Goal: Information Seeking & Learning: Learn about a topic

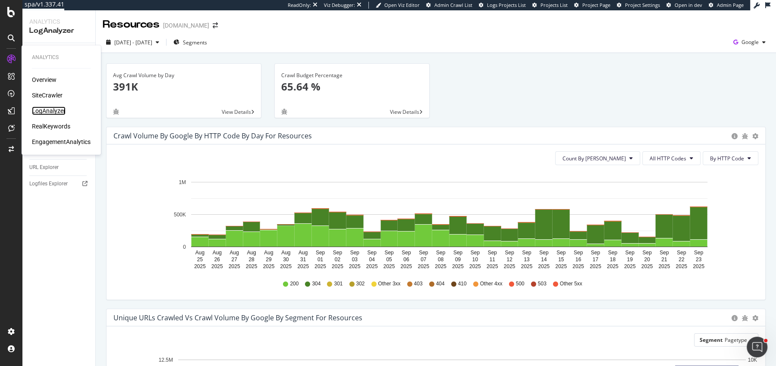
click at [48, 108] on div "LogAnalyzer" at bounding box center [49, 110] width 34 height 9
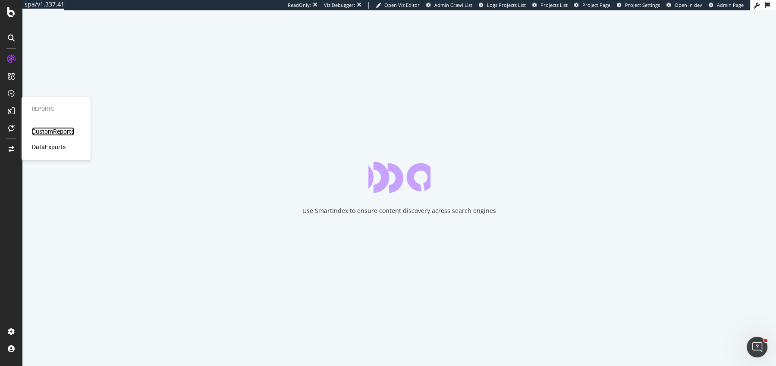
click at [41, 131] on div "CustomReports" at bounding box center [53, 131] width 42 height 9
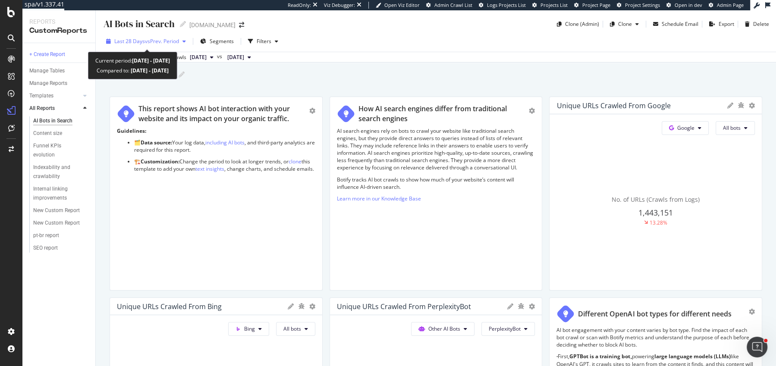
click at [154, 39] on span "vs Prev. Period" at bounding box center [162, 41] width 34 height 7
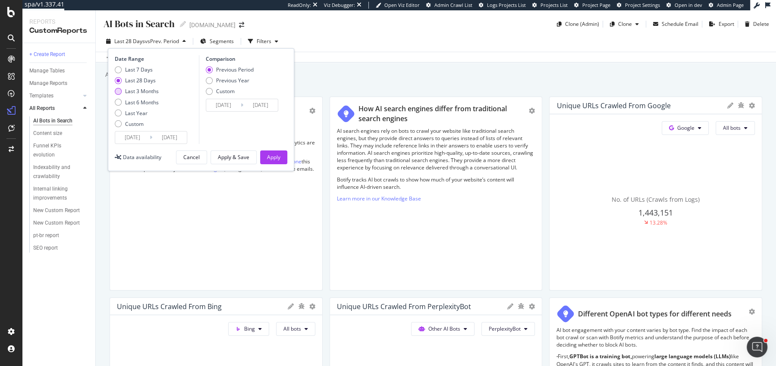
click at [126, 94] on div "Last 3 Months" at bounding box center [142, 91] width 34 height 7
type input "2025/06/24"
type input "2025/03/24"
type input "2025/06/23"
click at [274, 162] on div "Apply" at bounding box center [273, 157] width 13 height 13
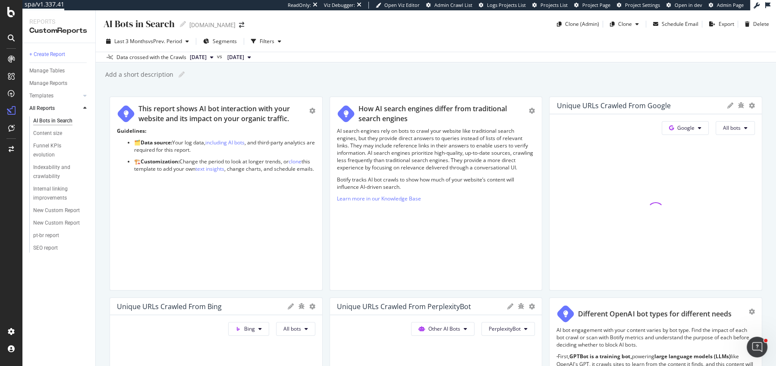
scroll to position [1354, 0]
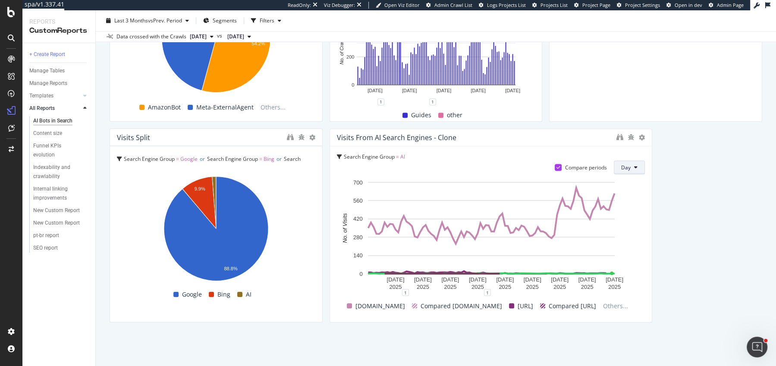
click at [620, 173] on button "Day" at bounding box center [628, 167] width 31 height 14
click at [620, 203] on span "Week" at bounding box center [630, 200] width 16 height 8
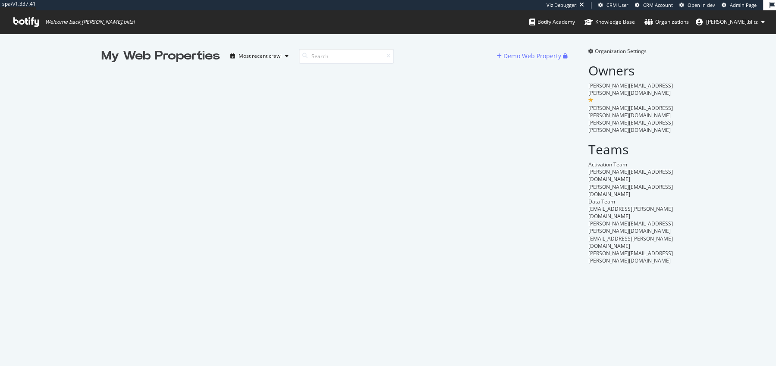
click at [92, 58] on div "My Web Properties Most recent crawl Demo Web Property Organization Settings Own…" at bounding box center [388, 156] width 776 height 244
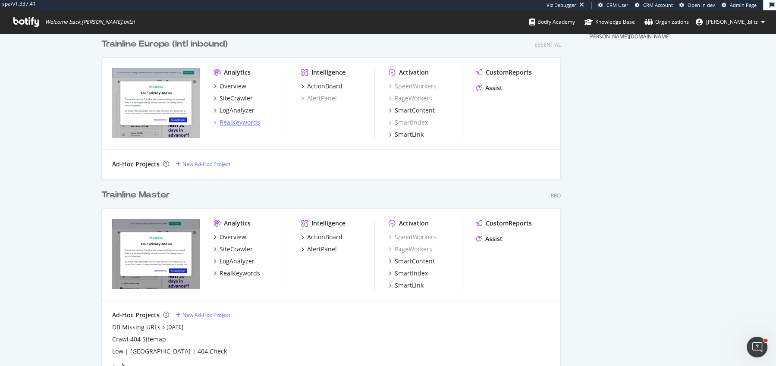
scroll to position [340, 0]
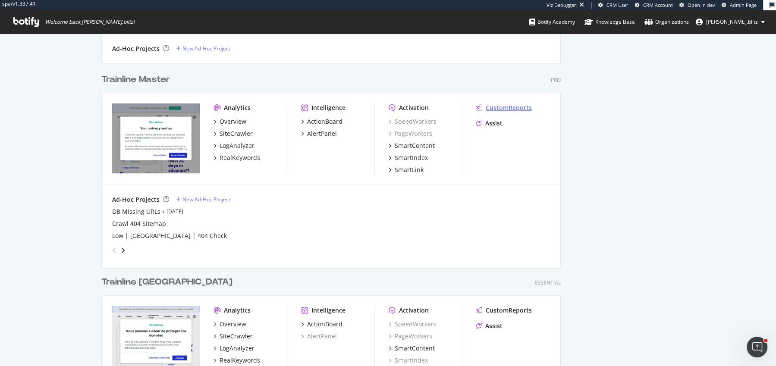
click at [498, 108] on div "CustomReports" at bounding box center [508, 107] width 46 height 9
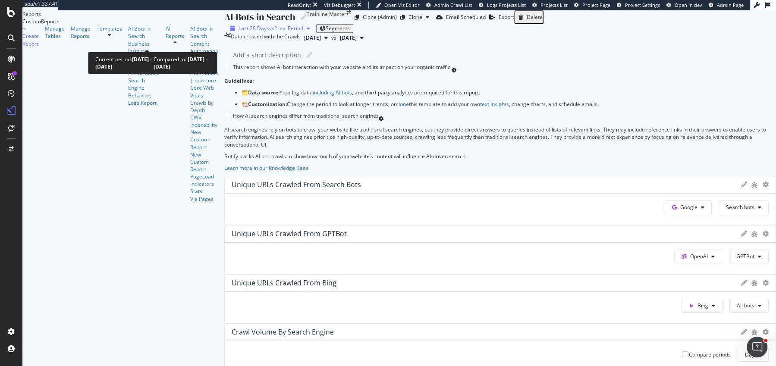
click at [227, 32] on div "Last 28 Days vs Prev. Period" at bounding box center [270, 28] width 87 height 7
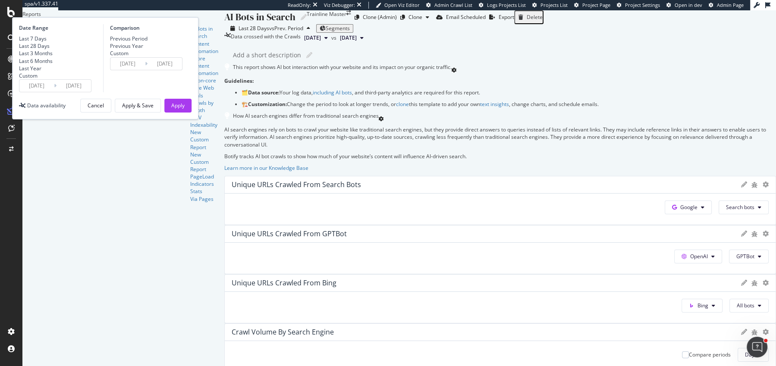
click at [53, 57] on div "Last 3 Months" at bounding box center [36, 53] width 34 height 7
type input "2025/06/24"
type input "2025/03/24"
type input "2025/06/23"
click at [185, 112] on div "Apply" at bounding box center [177, 105] width 13 height 13
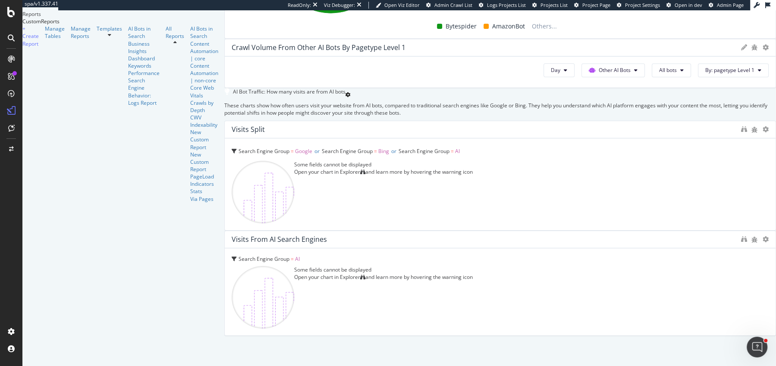
scroll to position [1034, 0]
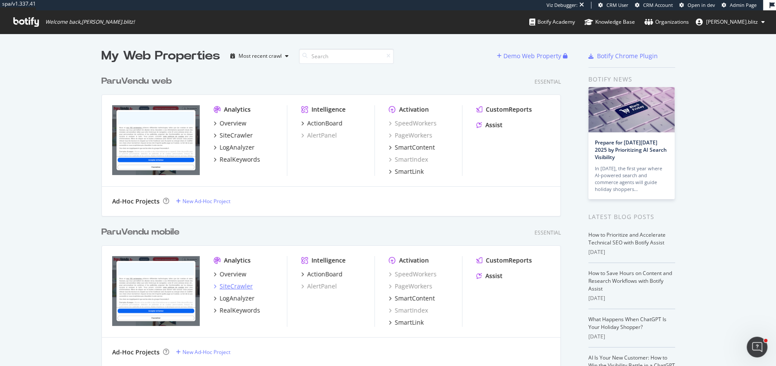
click at [240, 288] on div "SiteCrawler" at bounding box center [235, 286] width 33 height 9
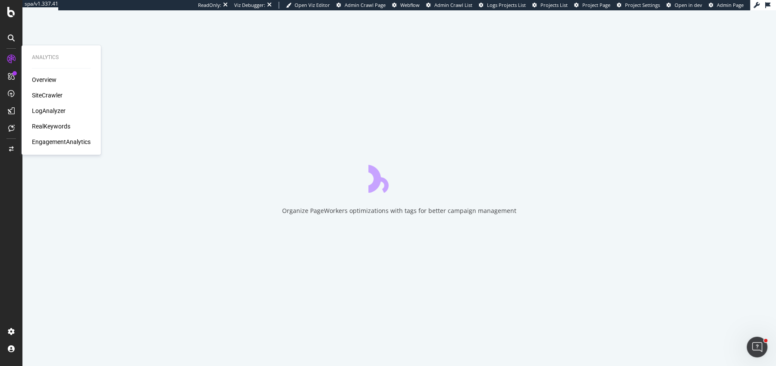
click at [61, 128] on div "RealKeywords" at bounding box center [51, 126] width 38 height 9
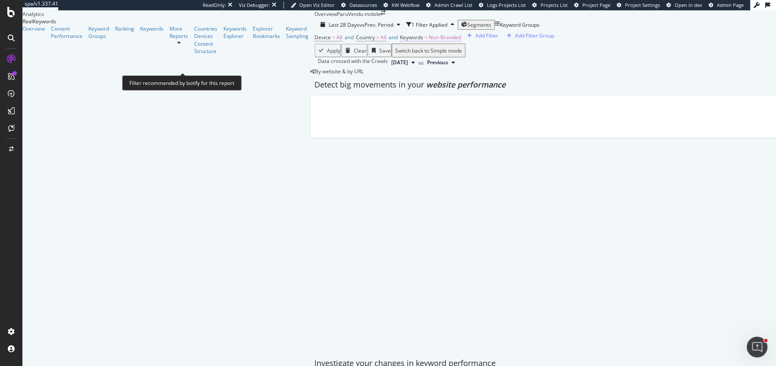
click at [424, 41] on span "=" at bounding box center [425, 37] width 3 height 7
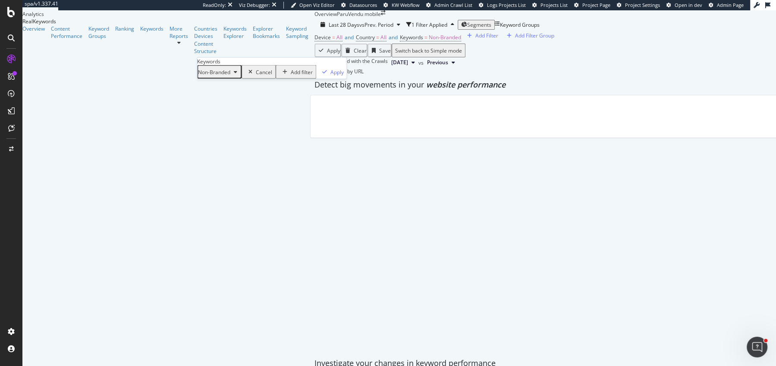
click at [208, 75] on span "Non-Branded" at bounding box center [214, 71] width 32 height 7
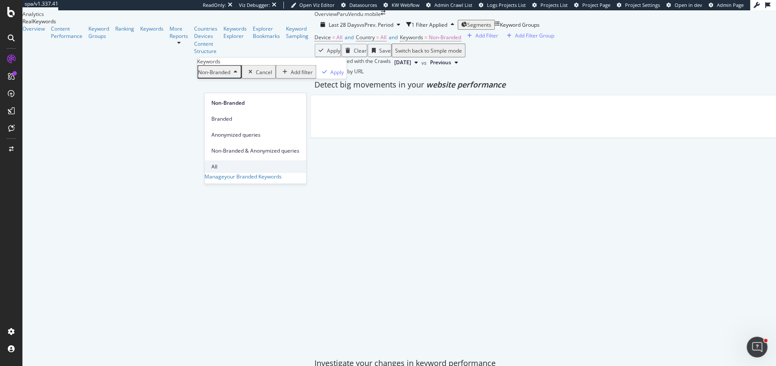
click at [230, 163] on span "All" at bounding box center [255, 167] width 88 height 8
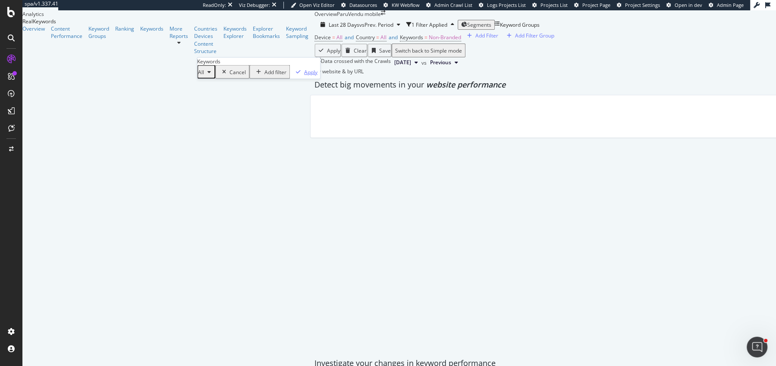
click at [292, 75] on div "button" at bounding box center [298, 71] width 12 height 5
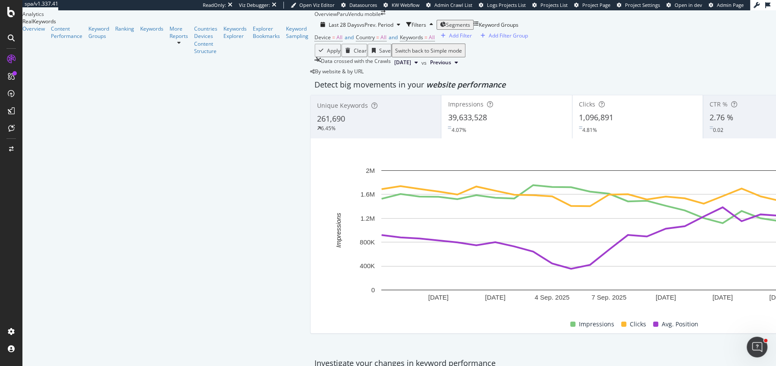
click at [448, 134] on div "4.07%" at bounding box center [506, 128] width 117 height 10
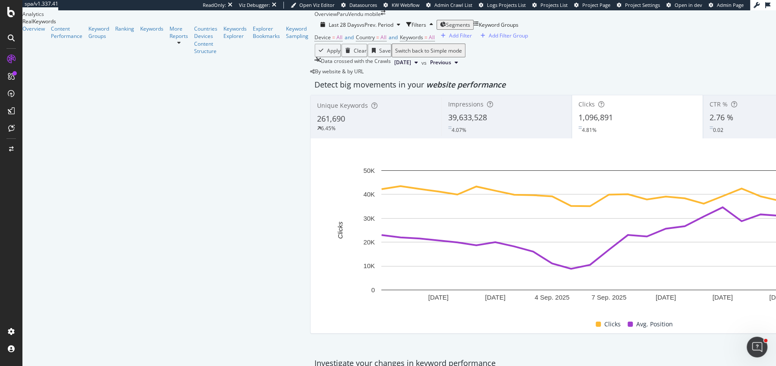
click at [448, 123] on div "39,633,528" at bounding box center [506, 117] width 117 height 11
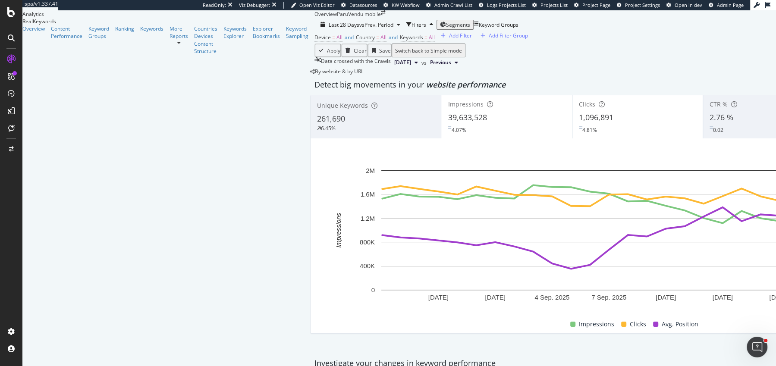
click at [579, 109] on div "Clicks" at bounding box center [637, 104] width 117 height 9
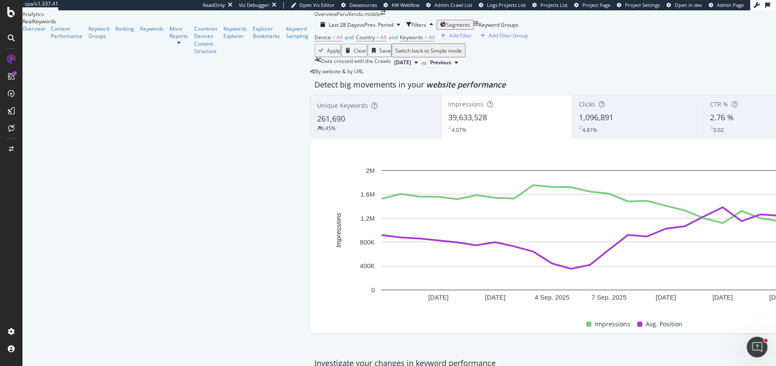
click at [572, 136] on div "Clicks 1,096,891 4.81%" at bounding box center [637, 116] width 131 height 39
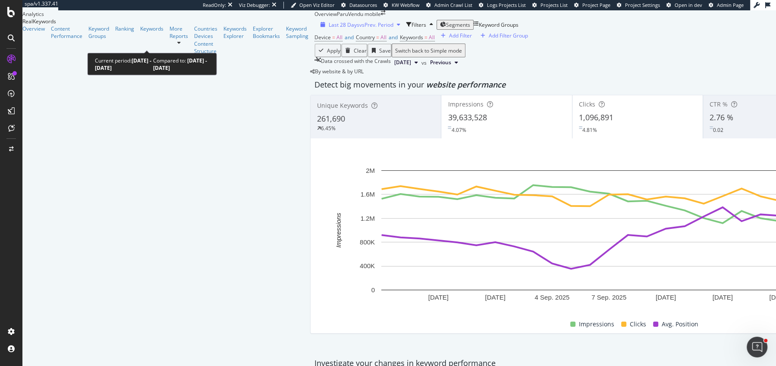
click at [317, 28] on div "Last 28 Days vs Prev. Period" at bounding box center [360, 24] width 87 height 7
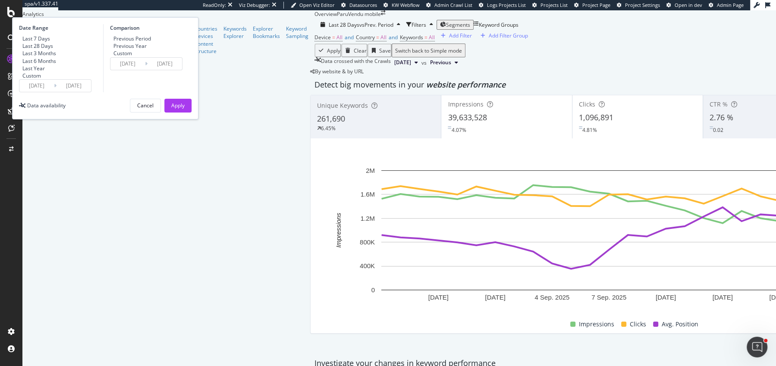
drag, startPoint x: 219, startPoint y: 81, endPoint x: 274, endPoint y: 114, distance: 63.6
click at [147, 50] on div "Previous Year" at bounding box center [129, 45] width 33 height 7
type input "2024/08/27"
type input "2024/09/23"
click at [185, 112] on div "Apply" at bounding box center [177, 105] width 13 height 13
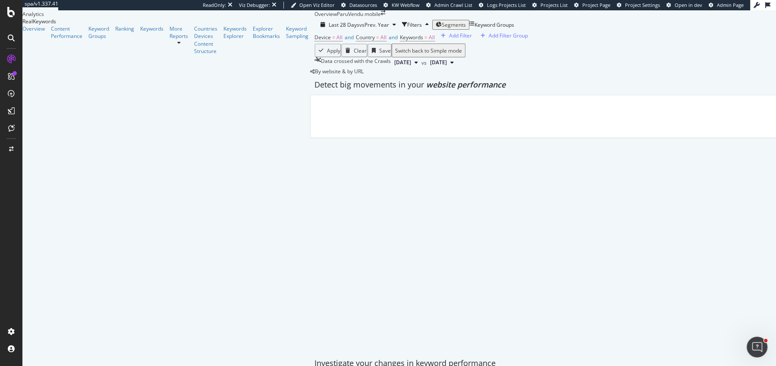
click at [426, 90] on span "website performance" at bounding box center [465, 84] width 79 height 10
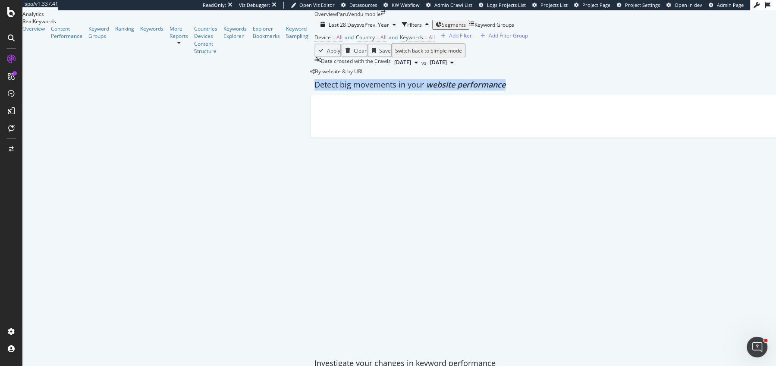
click at [426, 90] on span "website performance" at bounding box center [465, 84] width 79 height 10
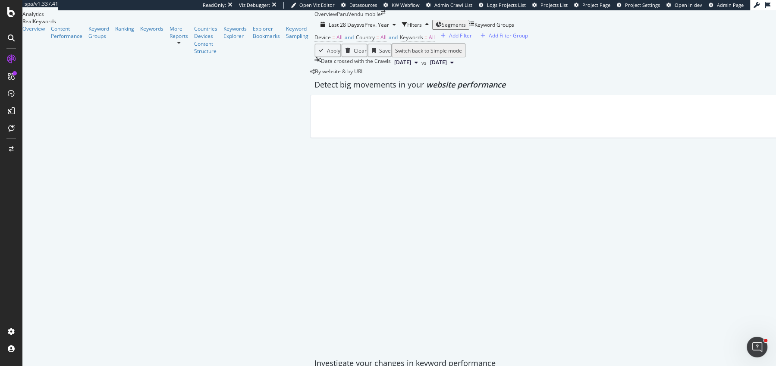
click at [310, 75] on div "By website & by URL" at bounding box center [336, 71] width 53 height 7
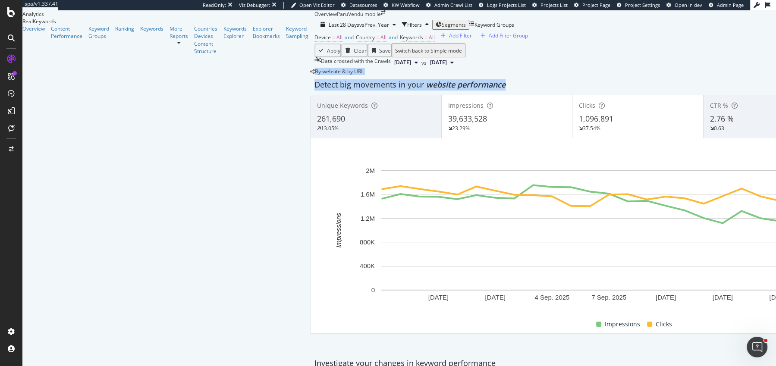
drag, startPoint x: 297, startPoint y: 136, endPoint x: 108, endPoint y: 136, distance: 189.7
click at [314, 91] on div "Detect big movements in your website performance" at bounding box center [637, 84] width 646 height 11
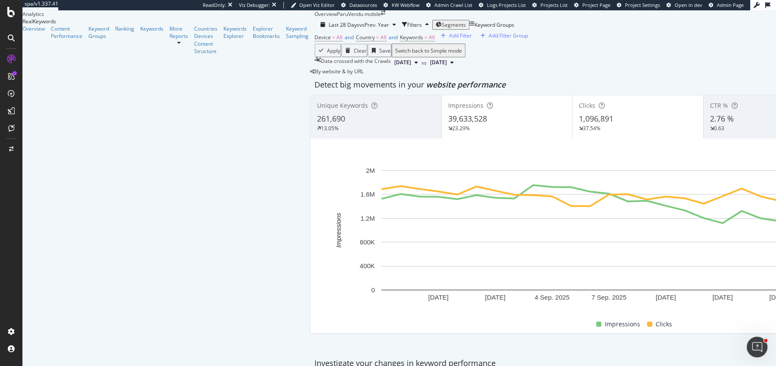
click at [448, 125] on div "39,633,528" at bounding box center [507, 118] width 118 height 11
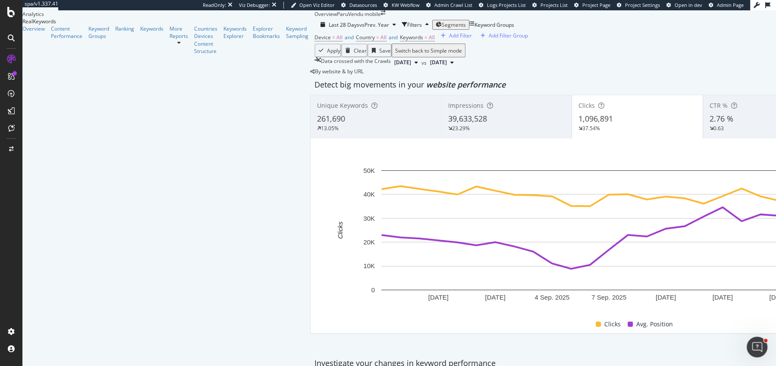
click at [441, 138] on div "Impressions 39,633,528 23.29%" at bounding box center [506, 116] width 131 height 43
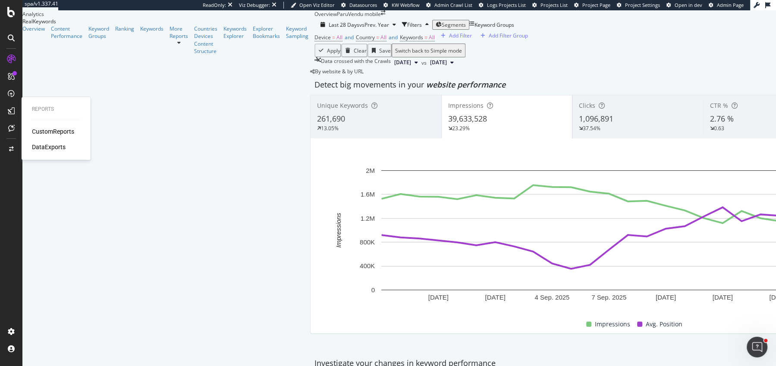
click at [50, 136] on div "CustomReports DataExports" at bounding box center [56, 139] width 48 height 24
click at [50, 135] on div "CustomReports" at bounding box center [53, 131] width 42 height 9
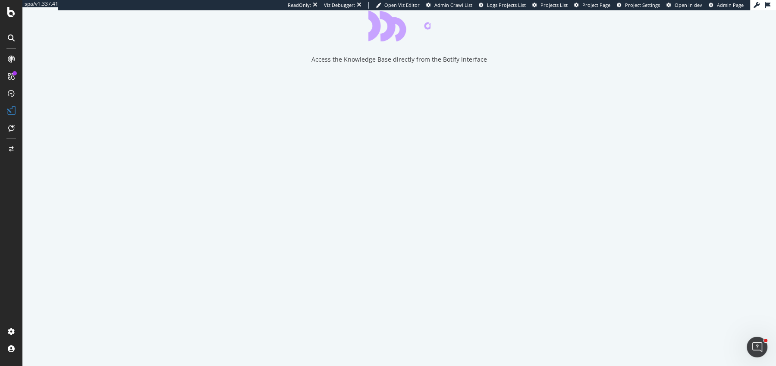
click at [766, 366] on div "Filter Reset Some of your filter's conditions couldn't be applied on this page." at bounding box center [388, 371] width 776 height 11
click at [4, 366] on icon "close toast" at bounding box center [2, 371] width 4 height 11
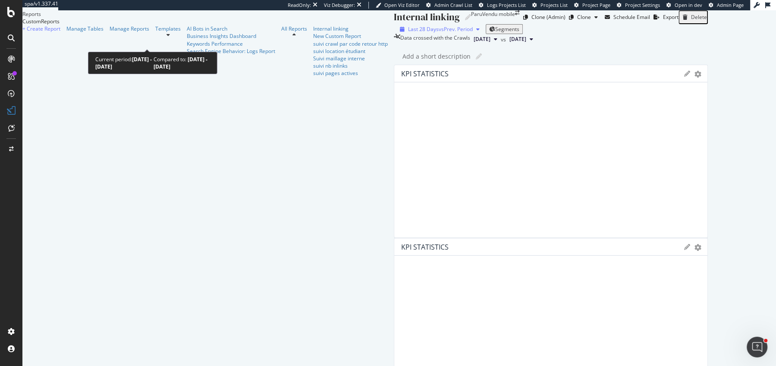
click at [396, 33] on div "Last 28 Days vs Prev. Period" at bounding box center [439, 28] width 87 height 7
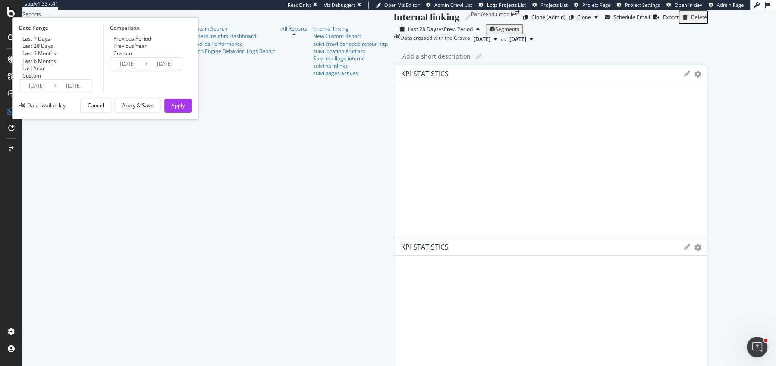
click at [56, 57] on div "Last 3 Months" at bounding box center [39, 53] width 34 height 7
type input "2025/06/13"
type input "2025/03/13"
type input "2025/06/12"
click at [147, 50] on div "Previous Year" at bounding box center [129, 45] width 33 height 7
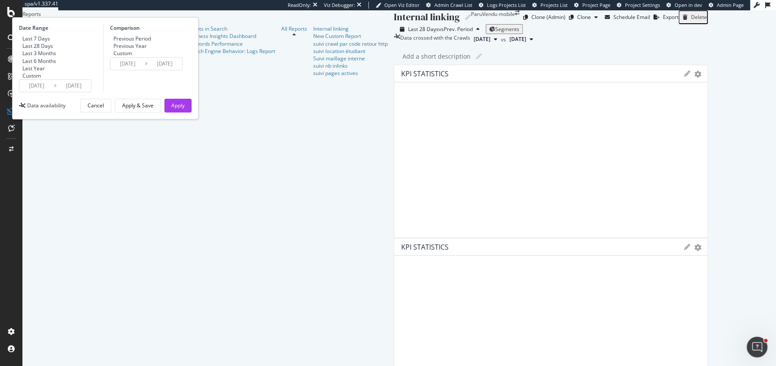
type input "2024/06/14"
type input "2024/09/13"
click at [198, 119] on div "Date Range Last 7 Days Last 28 Days Last 3 Months Last 6 Months Last Year Custo…" at bounding box center [105, 68] width 186 height 102
click at [185, 112] on div "Apply" at bounding box center [177, 105] width 13 height 13
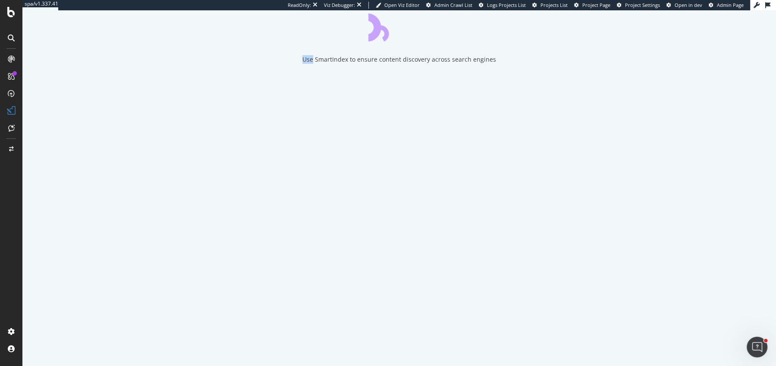
click at [576, 64] on div "Use SmartIndex to ensure content discovery across search engines" at bounding box center [398, 36] width 753 height 53
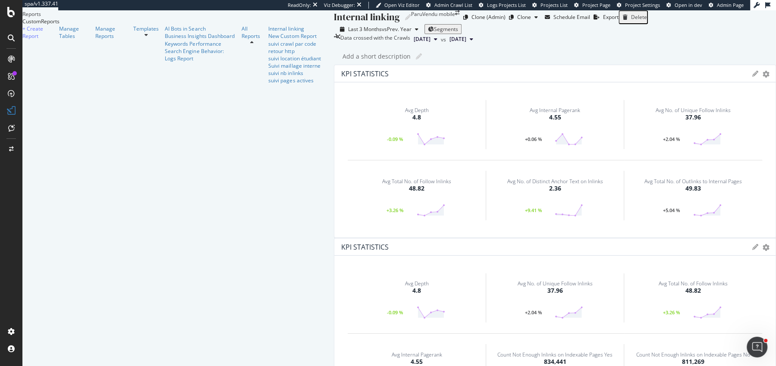
scroll to position [750, 0]
click at [133, 32] on div "Templates" at bounding box center [145, 28] width 25 height 7
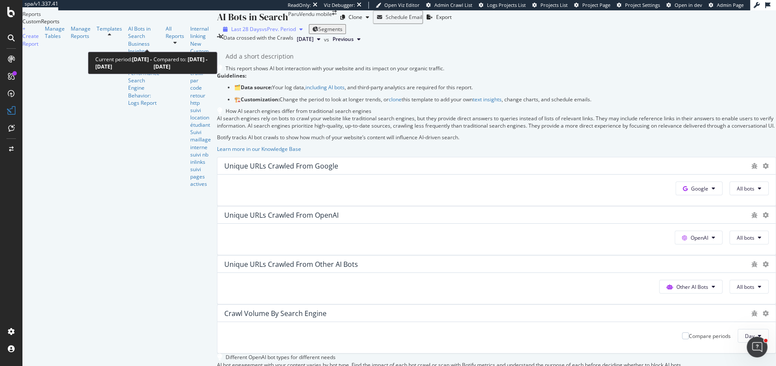
click at [231, 33] on span "Last 28 Days" at bounding box center [246, 28] width 31 height 7
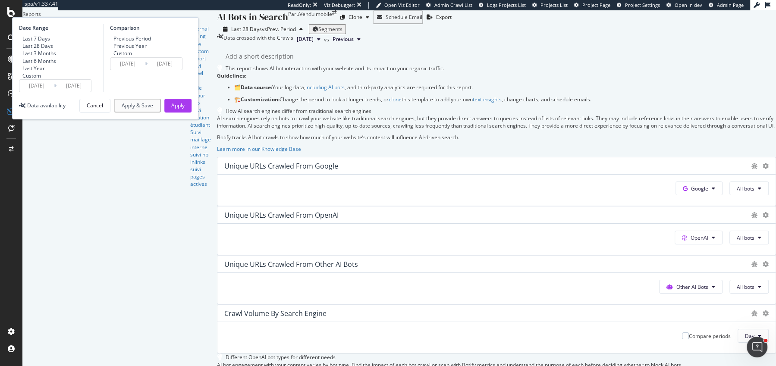
click at [56, 57] on div "Last 3 Months" at bounding box center [39, 53] width 34 height 7
type input "2025/06/25"
type input "2025/03/25"
type input "2025/06/24"
click at [185, 112] on div "Apply" at bounding box center [177, 105] width 13 height 13
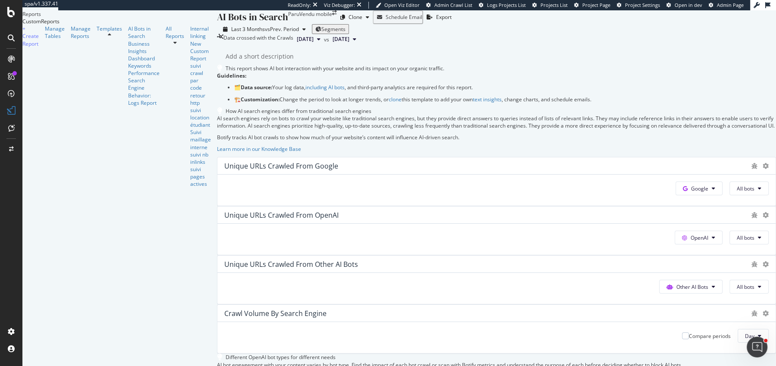
scroll to position [1449, 0]
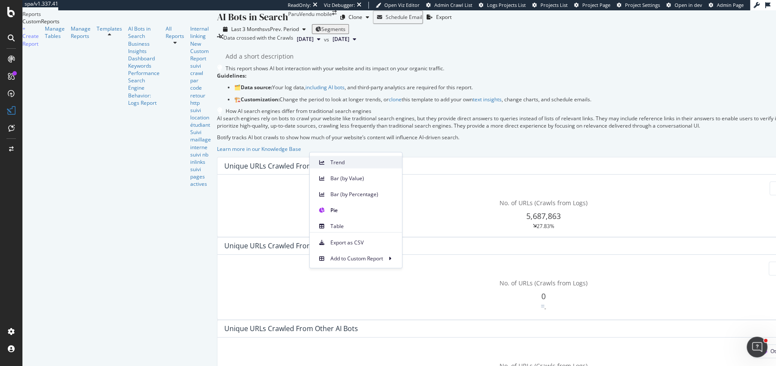
click at [337, 161] on span "Trend" at bounding box center [362, 162] width 65 height 8
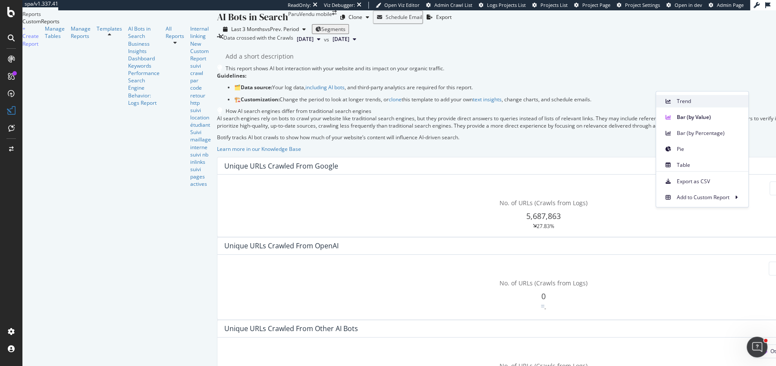
click at [701, 100] on span "Trend" at bounding box center [708, 101] width 65 height 8
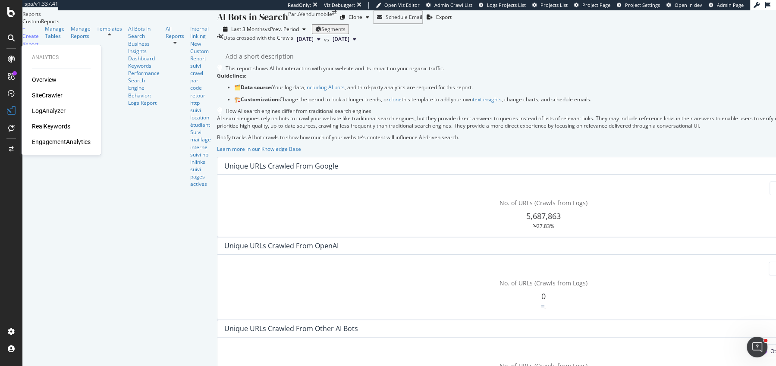
click at [47, 112] on div "LogAnalyzer" at bounding box center [49, 110] width 34 height 9
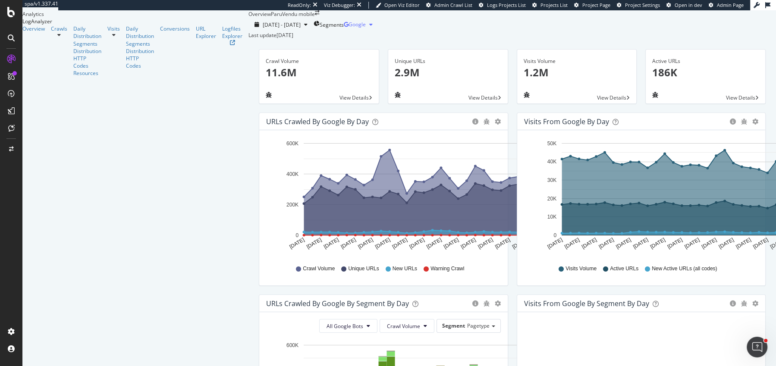
click at [366, 28] on span "Google" at bounding box center [356, 24] width 17 height 7
click at [705, 49] on span "OpenAI" at bounding box center [706, 51] width 32 height 8
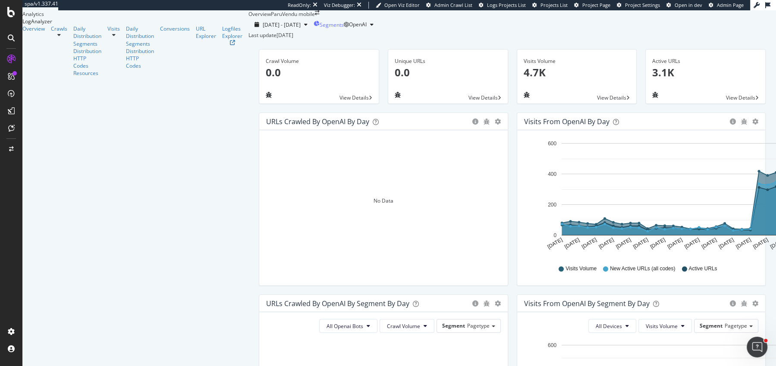
click at [319, 28] on span "Segments" at bounding box center [331, 24] width 24 height 7
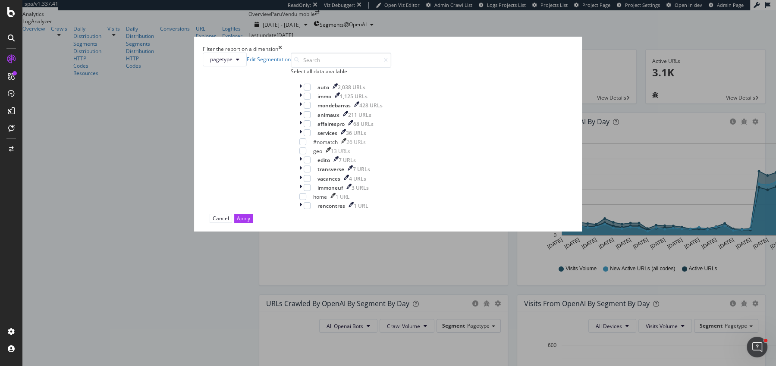
click at [221, 42] on div "Filter the report on a dimension pagetype Edit Segmentation Select all data ava…" at bounding box center [388, 183] width 776 height 366
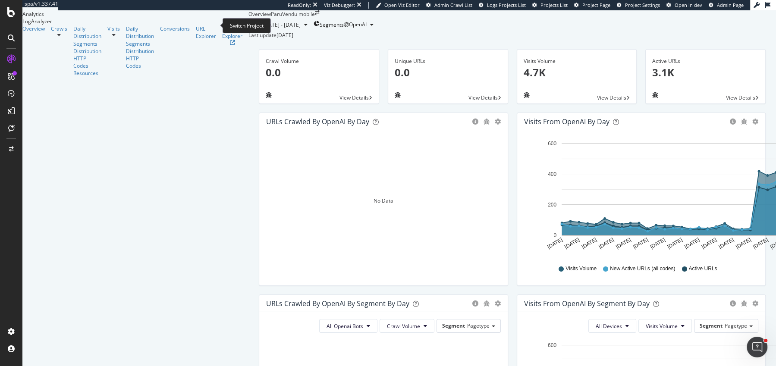
click at [315, 16] on icon "arrow-right-arrow-left" at bounding box center [317, 12] width 5 height 5
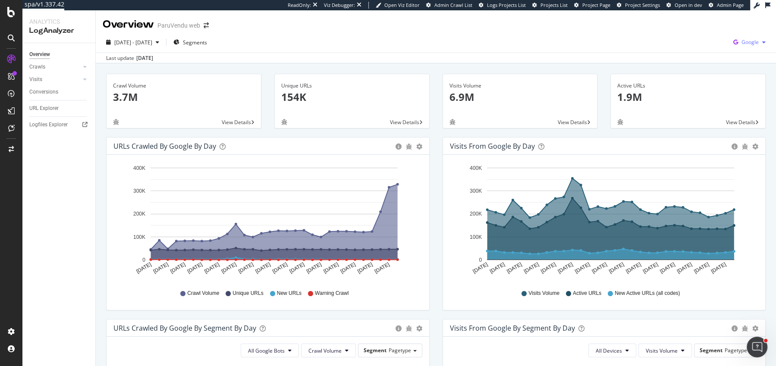
click at [756, 45] on span "Google" at bounding box center [749, 41] width 17 height 7
click at [701, 47] on span "OpenAI" at bounding box center [706, 51] width 32 height 8
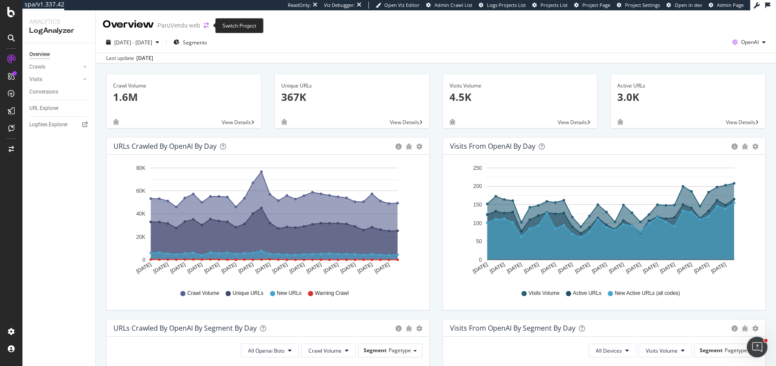
click at [205, 24] on icon "arrow-right-arrow-left" at bounding box center [205, 25] width 5 height 6
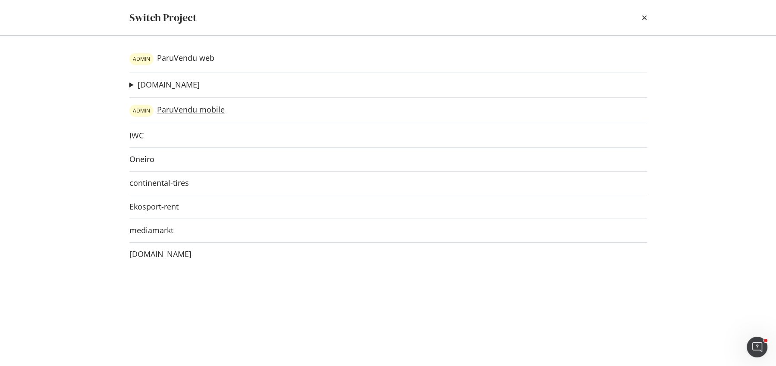
click at [178, 107] on link "ADMIN ParuVendu mobile" at bounding box center [176, 111] width 95 height 12
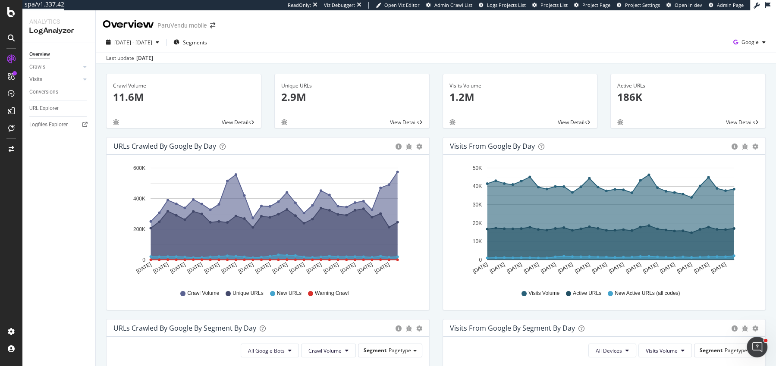
click at [48, 130] on div "Logfiles Explorer" at bounding box center [62, 125] width 66 height 13
click at [432, 96] on div "Unique URLs 2.9M View Details" at bounding box center [352, 105] width 168 height 63
click at [49, 95] on div "SiteCrawler" at bounding box center [47, 95] width 31 height 9
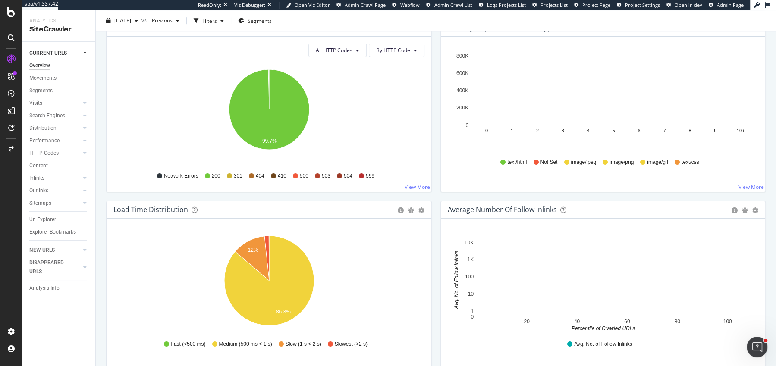
scroll to position [511, 0]
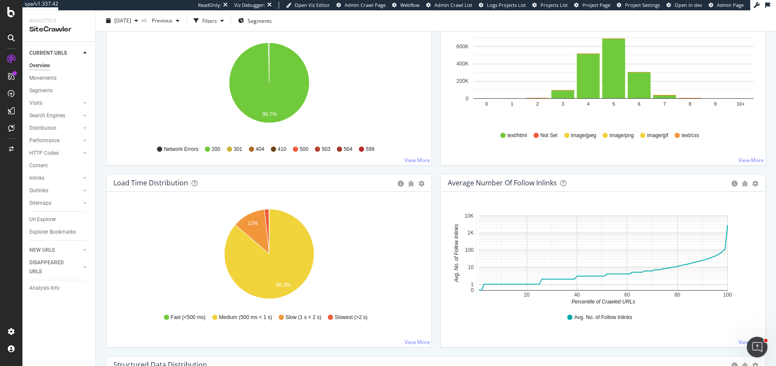
click at [433, 212] on div "Load Time Distribution Pie Table Export as CSV Add to Custom Report Hold CMD (⌘…" at bounding box center [269, 265] width 334 height 182
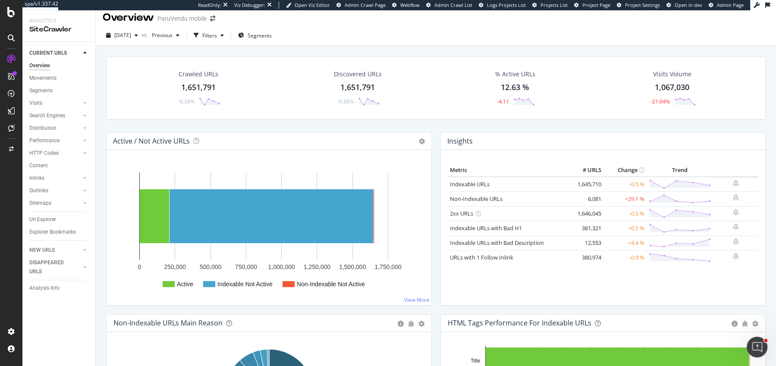
scroll to position [0, 0]
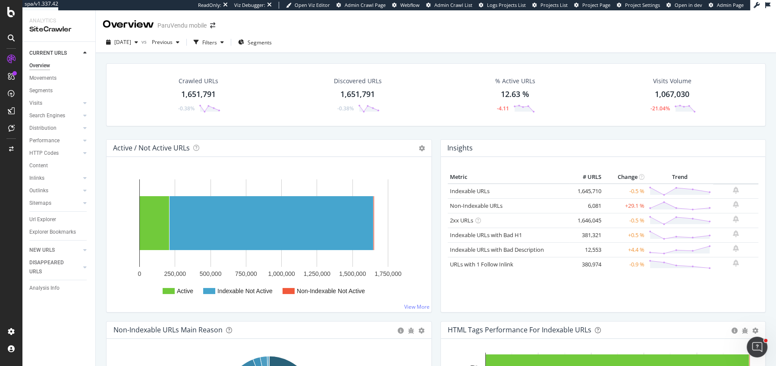
click at [434, 213] on div "Active / Not Active URLs Chart (by Value) Chart (by Percentage) Table Expand Ex…" at bounding box center [269, 230] width 334 height 182
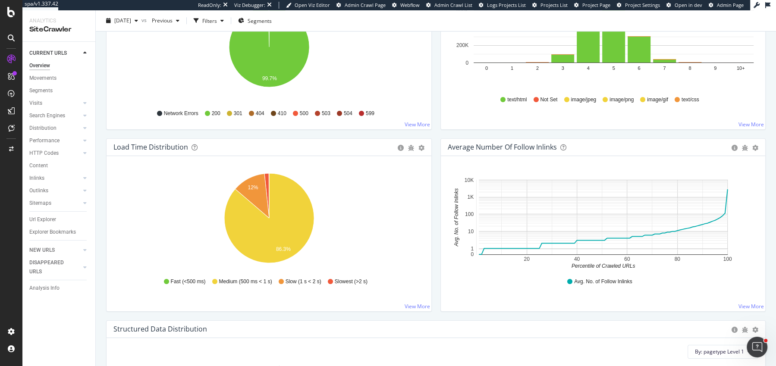
scroll to position [543, 0]
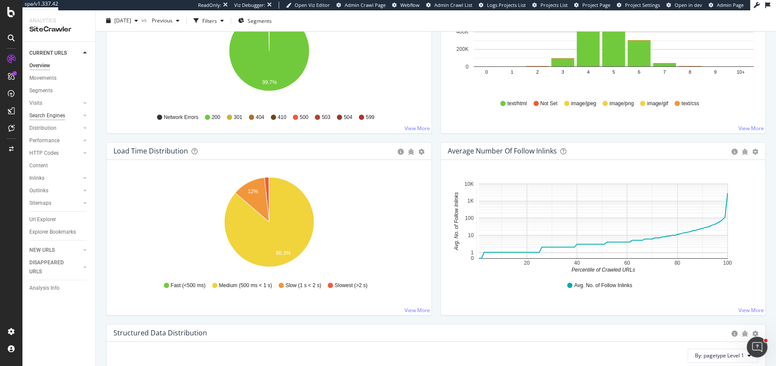
click at [41, 113] on div "Search Engines" at bounding box center [47, 115] width 36 height 9
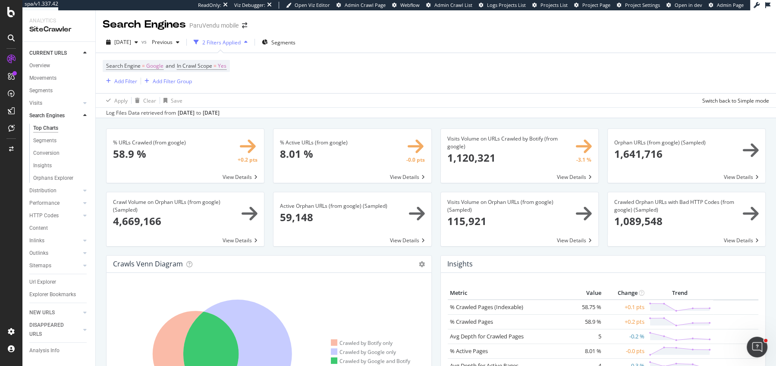
click at [432, 184] on div "% Active URLs (from google) × Close Chart search-engines-google-main-metric-act…" at bounding box center [352, 159] width 167 height 63
click at [433, 184] on div "% Active URLs (from google) × Close Chart search-engines-google-main-metric-act…" at bounding box center [352, 159] width 167 height 63
click at [432, 185] on div "% Active URLs (from google) × Close Chart search-engines-google-main-metric-act…" at bounding box center [352, 159] width 167 height 63
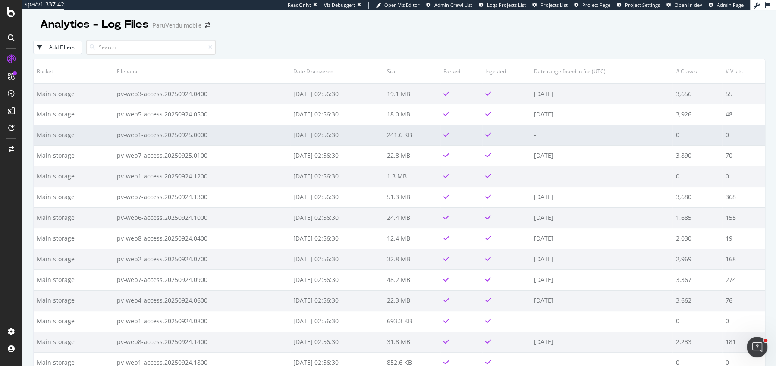
click at [612, 135] on td "-" at bounding box center [601, 135] width 141 height 21
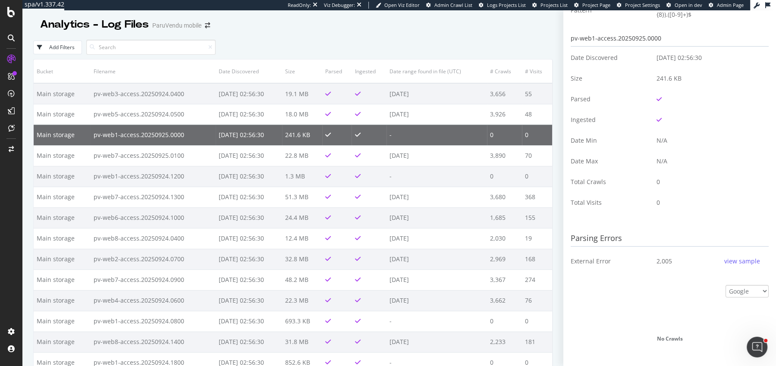
scroll to position [254, 0]
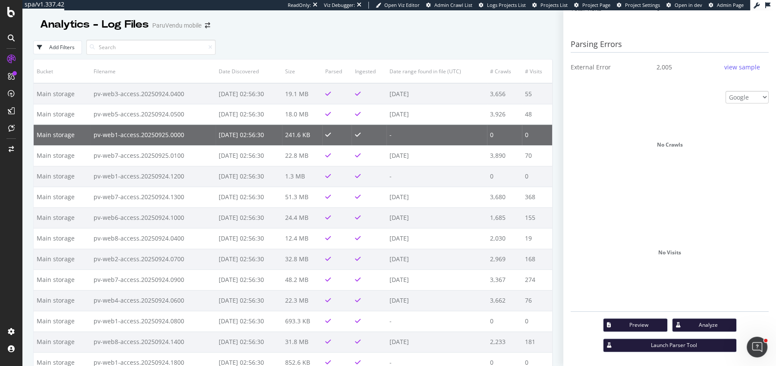
click at [638, 319] on button "Preview" at bounding box center [635, 325] width 65 height 14
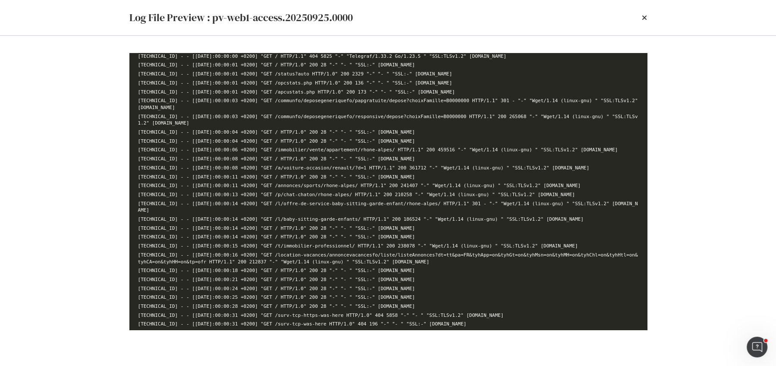
scroll to position [19, 0]
click at [644, 18] on icon "times" at bounding box center [644, 17] width 5 height 7
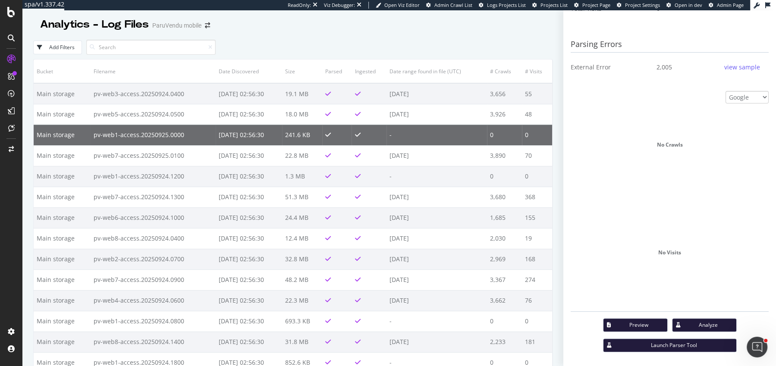
click at [541, 57] on div "Add Filters" at bounding box center [292, 47] width 519 height 24
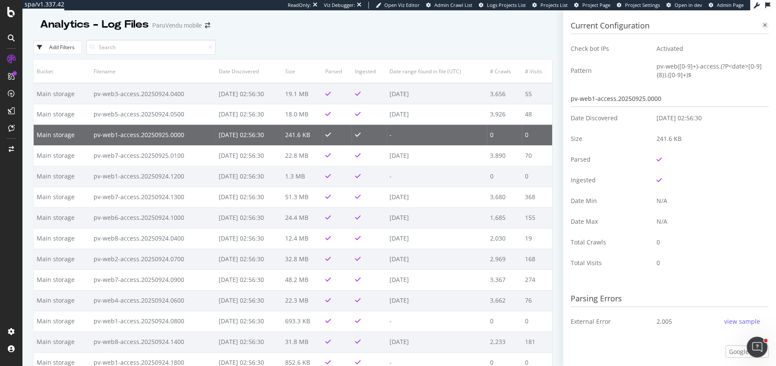
click at [765, 25] on icon at bounding box center [765, 25] width 4 height 5
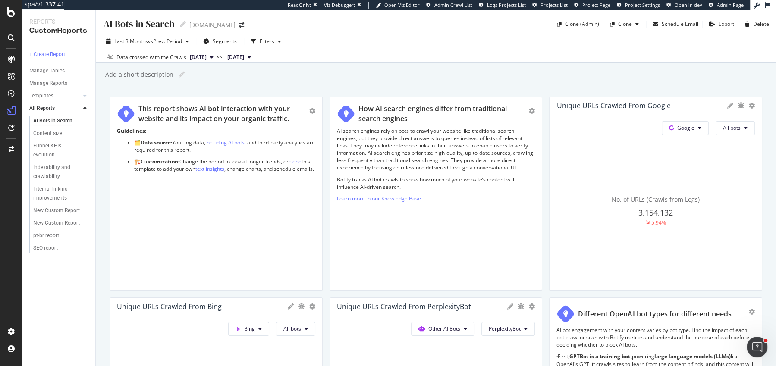
scroll to position [1354, 0]
